Goal: Navigation & Orientation: Find specific page/section

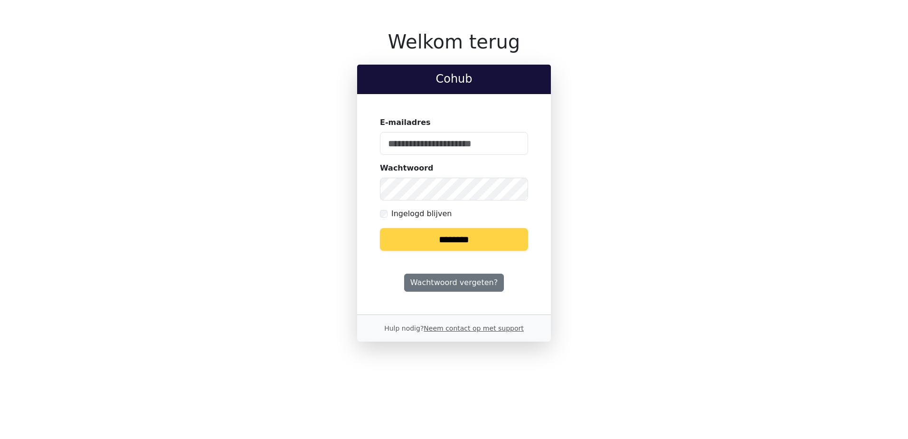
click at [475, 146] on input "E-mailadres" at bounding box center [454, 143] width 148 height 23
type input "**********"
click at [452, 244] on input "********" at bounding box center [454, 239] width 148 height 23
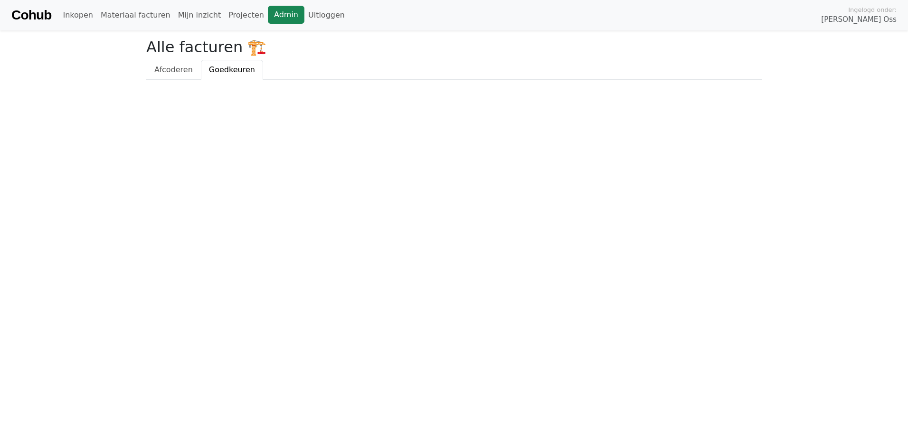
click at [268, 13] on link "Admin" at bounding box center [286, 15] width 37 height 18
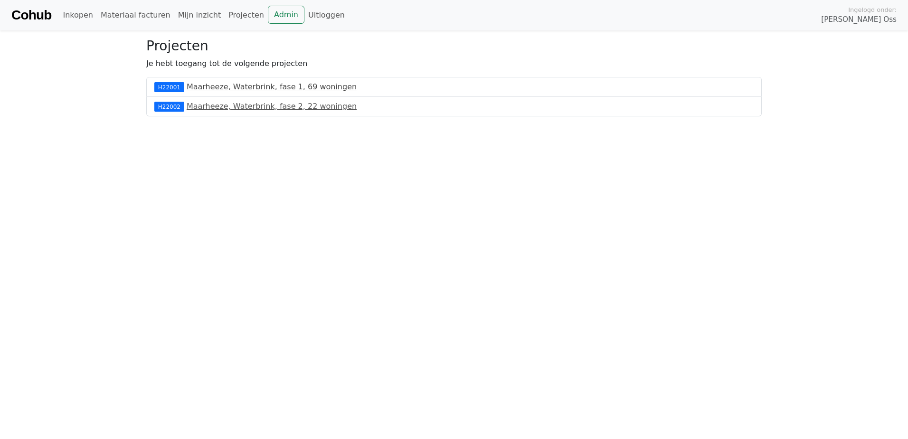
click at [212, 87] on link "Maarheeze, Waterbrink, fase 1, 69 woningen" at bounding box center [272, 86] width 170 height 9
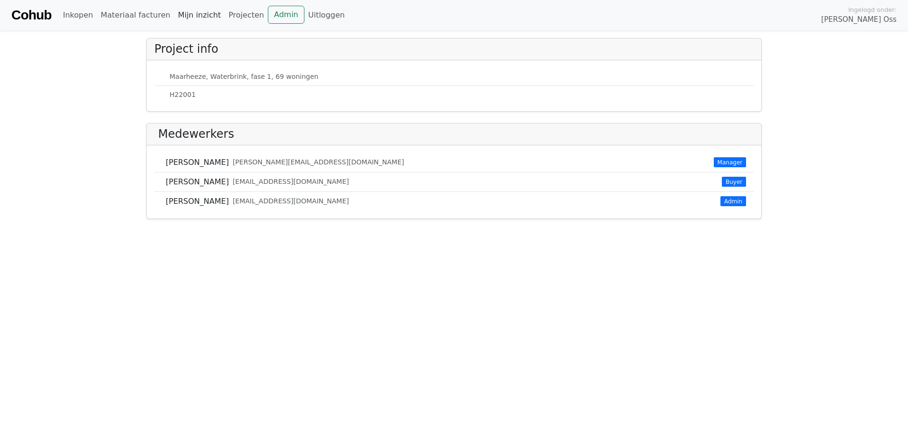
click at [186, 13] on link "Mijn inzicht" at bounding box center [199, 15] width 51 height 19
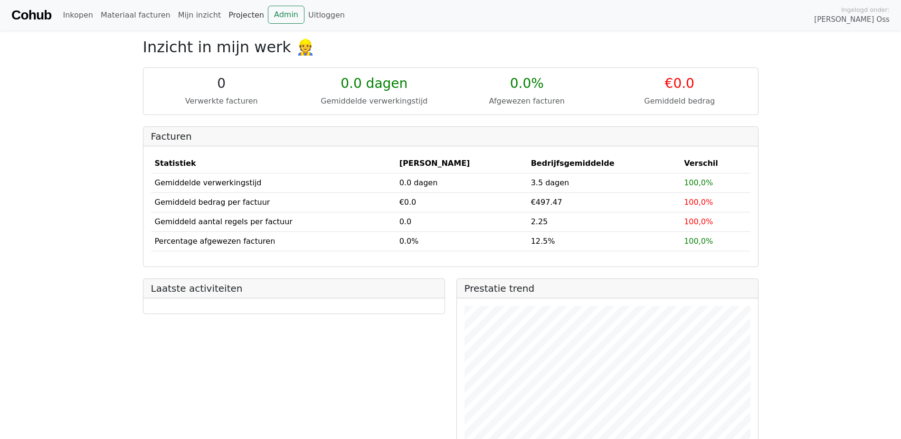
click at [225, 12] on link "Projecten" at bounding box center [246, 15] width 43 height 19
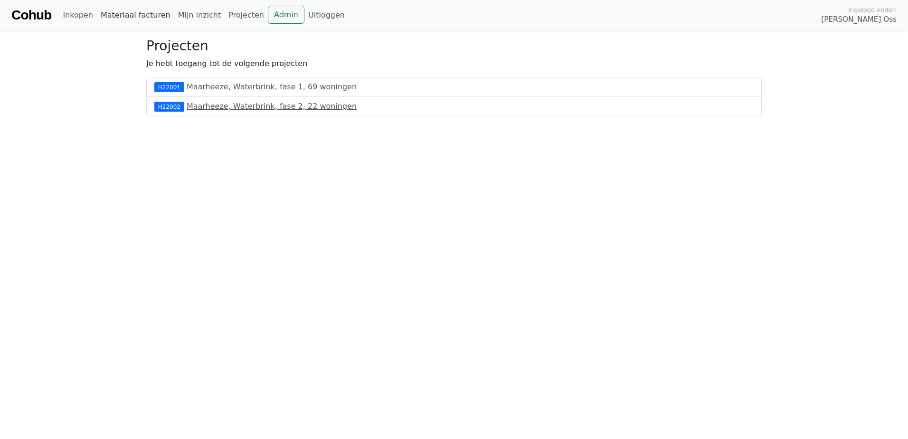
click at [145, 14] on link "Materiaal facturen" at bounding box center [135, 15] width 77 height 19
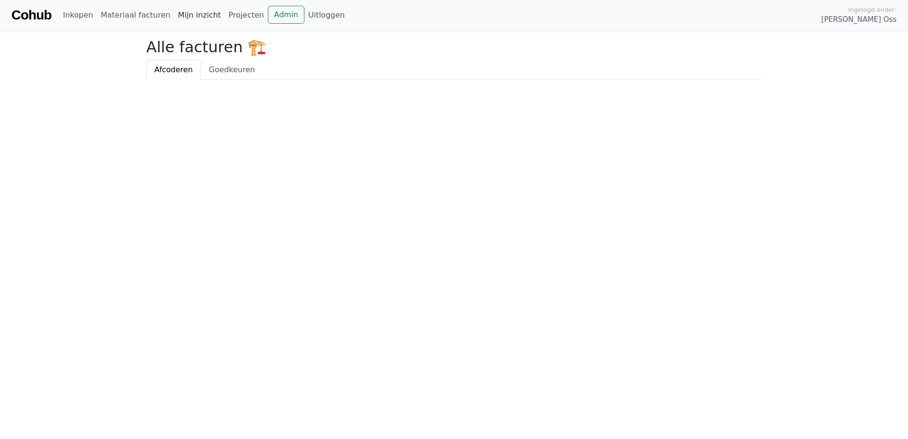
click at [181, 12] on link "Mijn inzicht" at bounding box center [199, 15] width 51 height 19
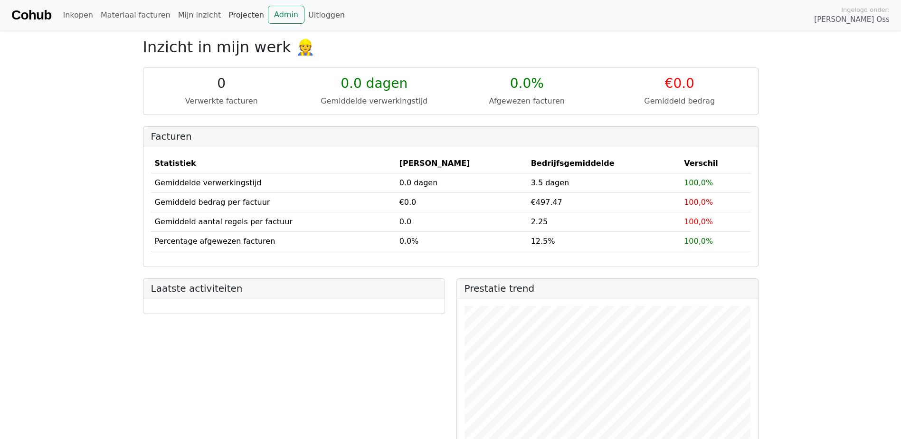
click at [235, 11] on link "Projecten" at bounding box center [246, 15] width 43 height 19
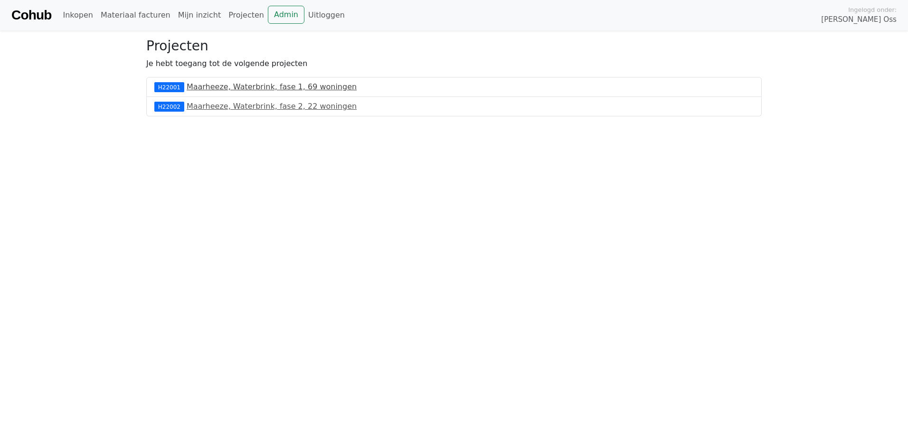
click at [216, 88] on link "Maarheeze, Waterbrink, fase 1, 69 woningen" at bounding box center [272, 86] width 170 height 9
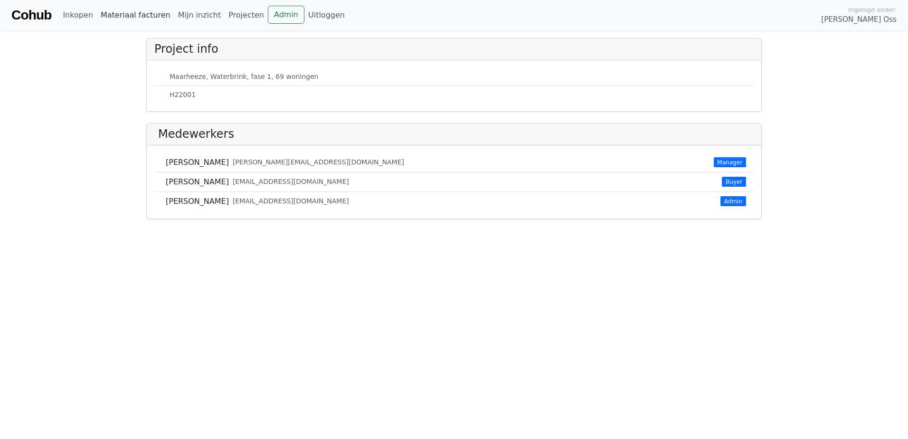
click at [122, 17] on link "Materiaal facturen" at bounding box center [135, 15] width 77 height 19
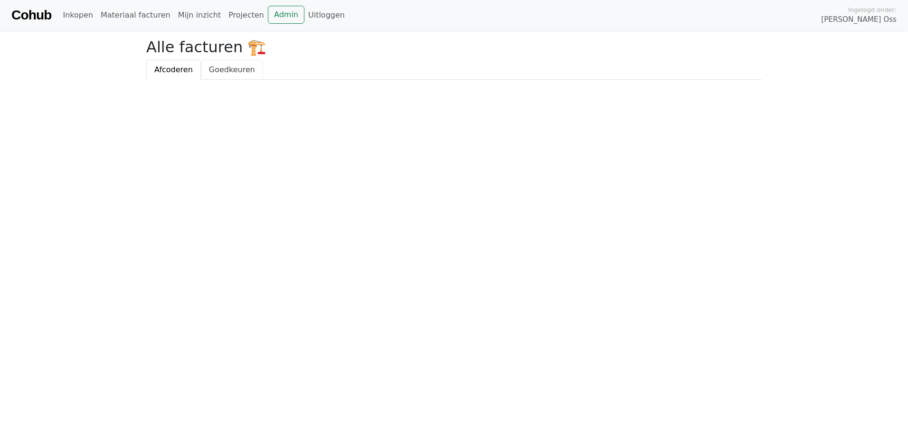
click at [216, 68] on span "Goedkeuren" at bounding box center [232, 69] width 46 height 9
click at [182, 65] on span "Afcoderen" at bounding box center [173, 69] width 38 height 9
click at [225, 16] on link "Projecten" at bounding box center [246, 15] width 43 height 19
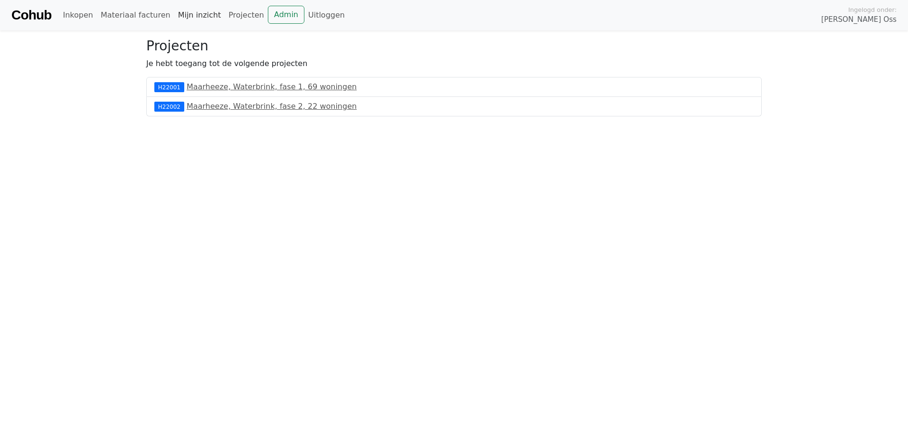
click at [192, 16] on link "Mijn inzicht" at bounding box center [199, 15] width 51 height 19
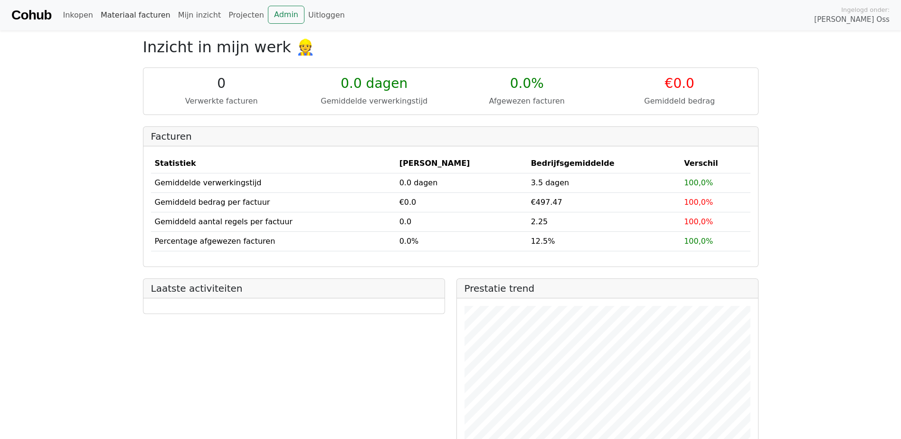
click at [139, 18] on link "Materiaal facturen" at bounding box center [135, 15] width 77 height 19
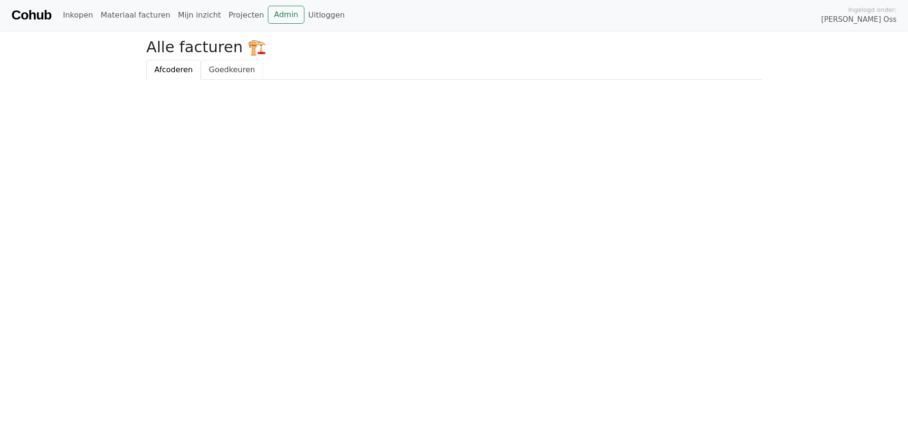
click at [219, 66] on span "Goedkeuren" at bounding box center [232, 69] width 46 height 9
click at [225, 10] on link "Projecten" at bounding box center [246, 15] width 43 height 19
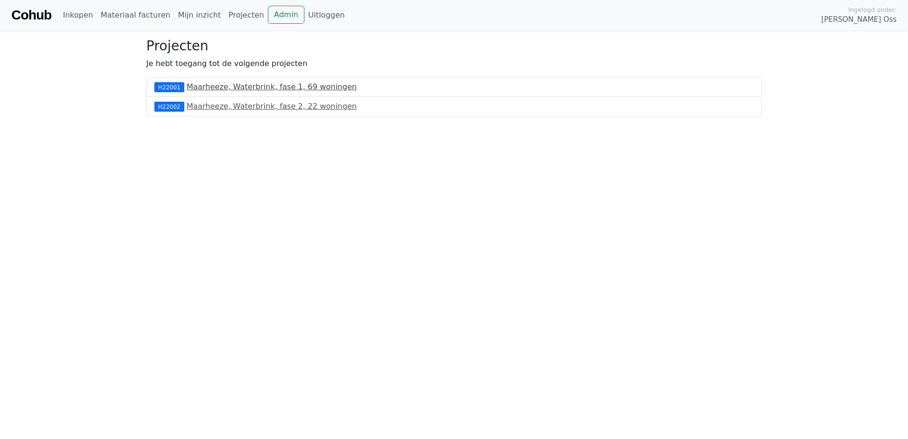
click at [213, 86] on link "Maarheeze, Waterbrink, fase 1, 69 woningen" at bounding box center [272, 86] width 170 height 9
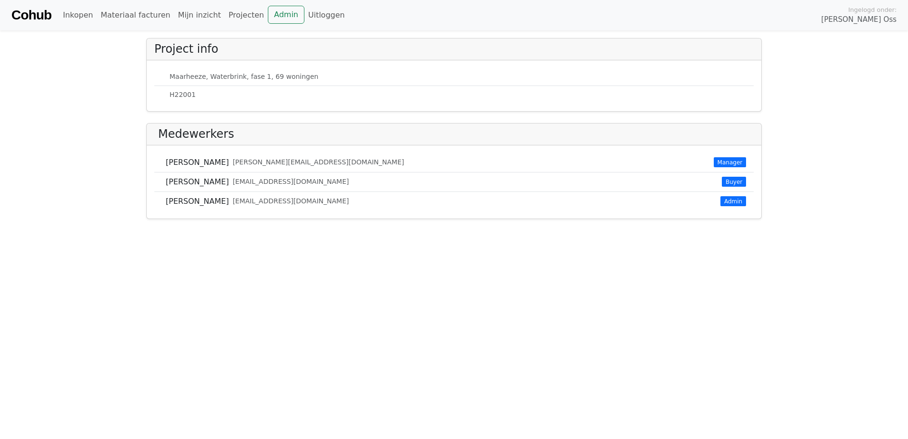
click at [733, 200] on span "Admin" at bounding box center [734, 201] width 26 height 10
click at [736, 201] on span "Admin" at bounding box center [734, 201] width 26 height 10
click at [195, 15] on link "Mijn inzicht" at bounding box center [199, 15] width 51 height 19
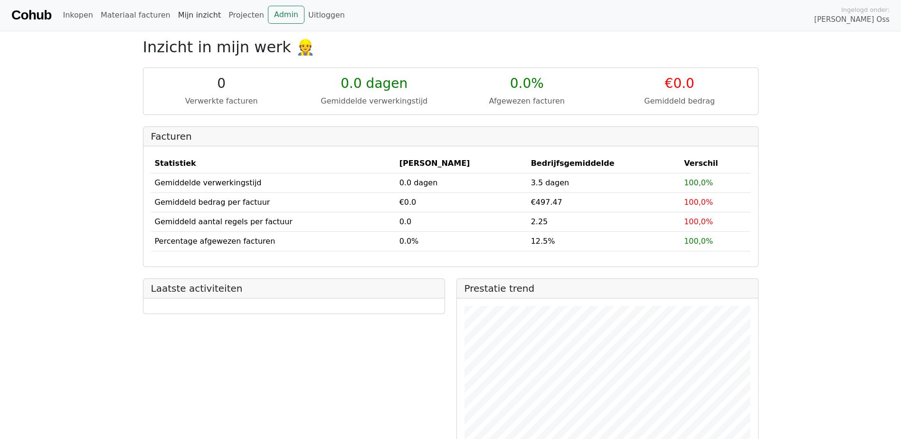
click at [187, 15] on link "Mijn inzicht" at bounding box center [199, 15] width 51 height 19
click at [128, 10] on link "Materiaal facturen" at bounding box center [135, 15] width 77 height 19
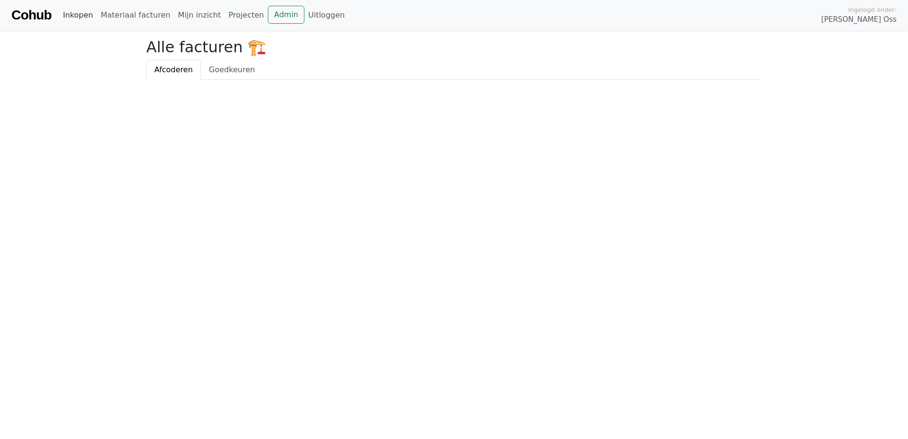
click at [72, 19] on link "Inkopen" at bounding box center [78, 15] width 38 height 19
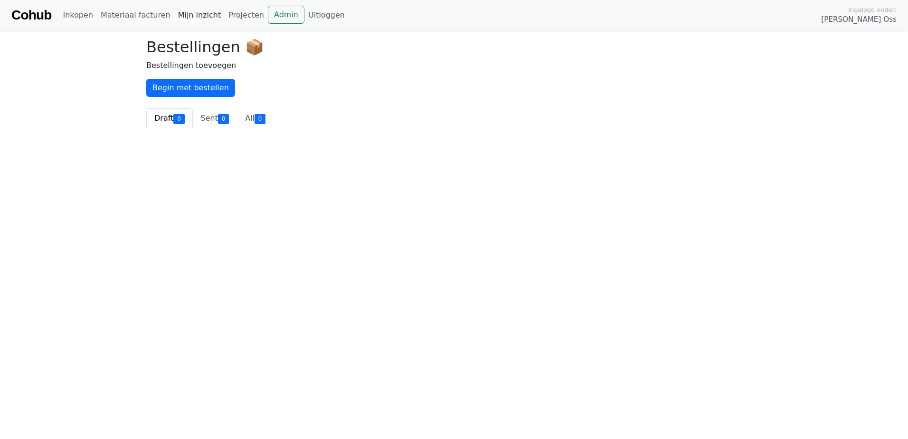
click at [182, 14] on link "Mijn inzicht" at bounding box center [199, 15] width 51 height 19
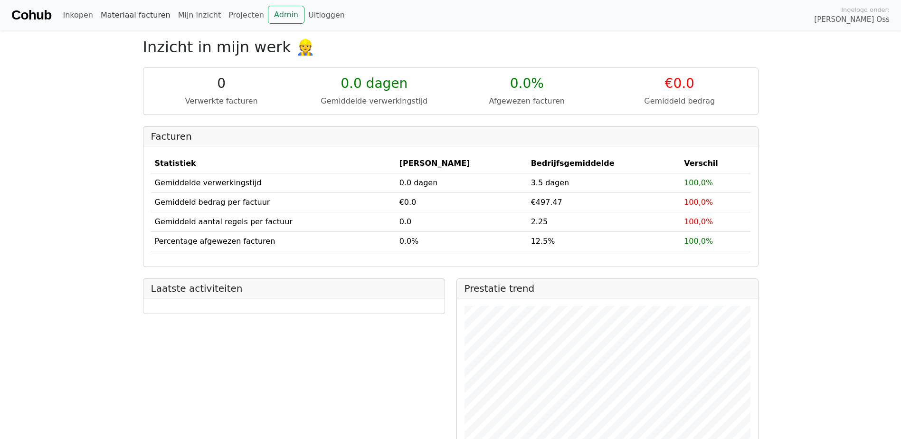
click at [124, 14] on link "Materiaal facturen" at bounding box center [135, 15] width 77 height 19
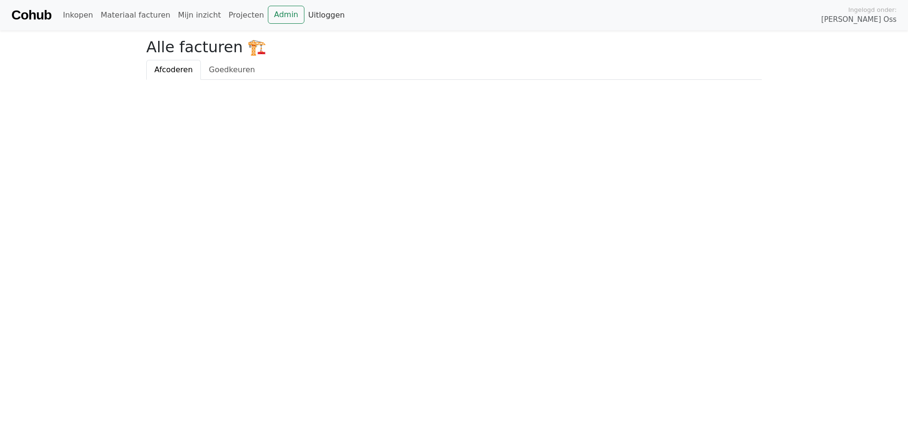
click at [304, 14] on link "Uitloggen" at bounding box center [326, 15] width 44 height 19
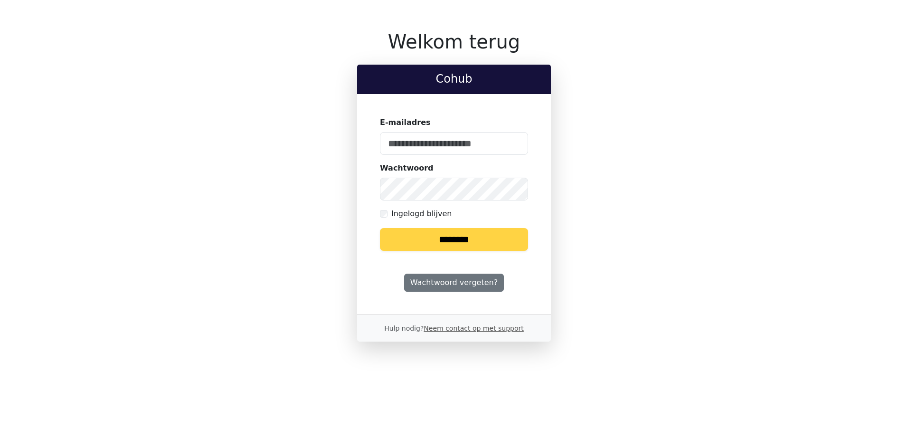
click at [439, 144] on input "E-mailadres" at bounding box center [454, 143] width 148 height 23
type input "**********"
click at [411, 217] on label "Ingelogd blijven" at bounding box center [421, 213] width 60 height 11
click at [434, 239] on input "********" at bounding box center [454, 239] width 148 height 23
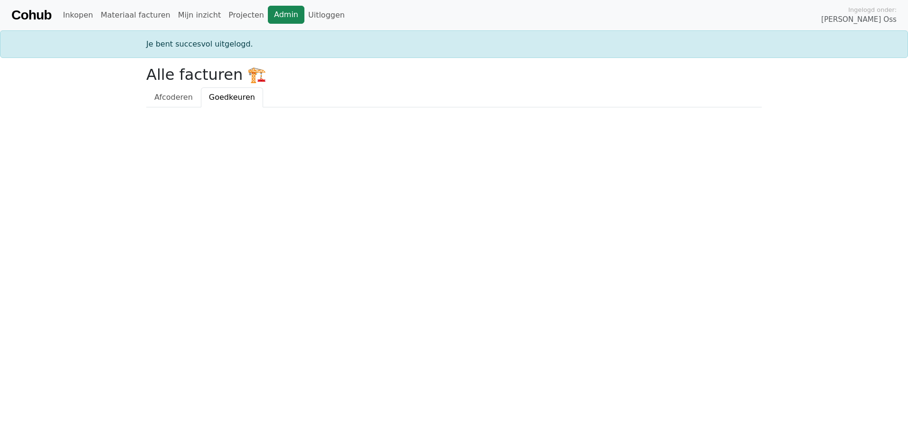
click at [268, 16] on link "Admin" at bounding box center [286, 15] width 37 height 18
